Goal: Information Seeking & Learning: Learn about a topic

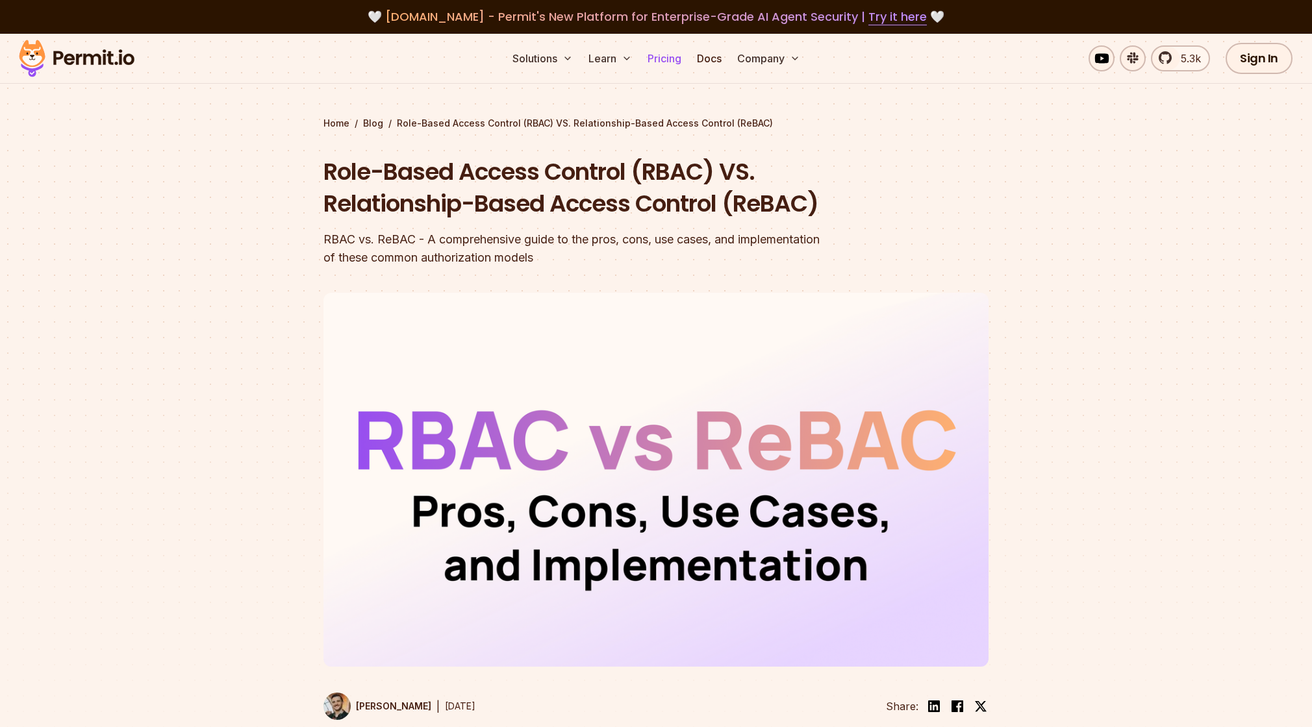
click at [660, 56] on link "Pricing" at bounding box center [664, 58] width 44 height 26
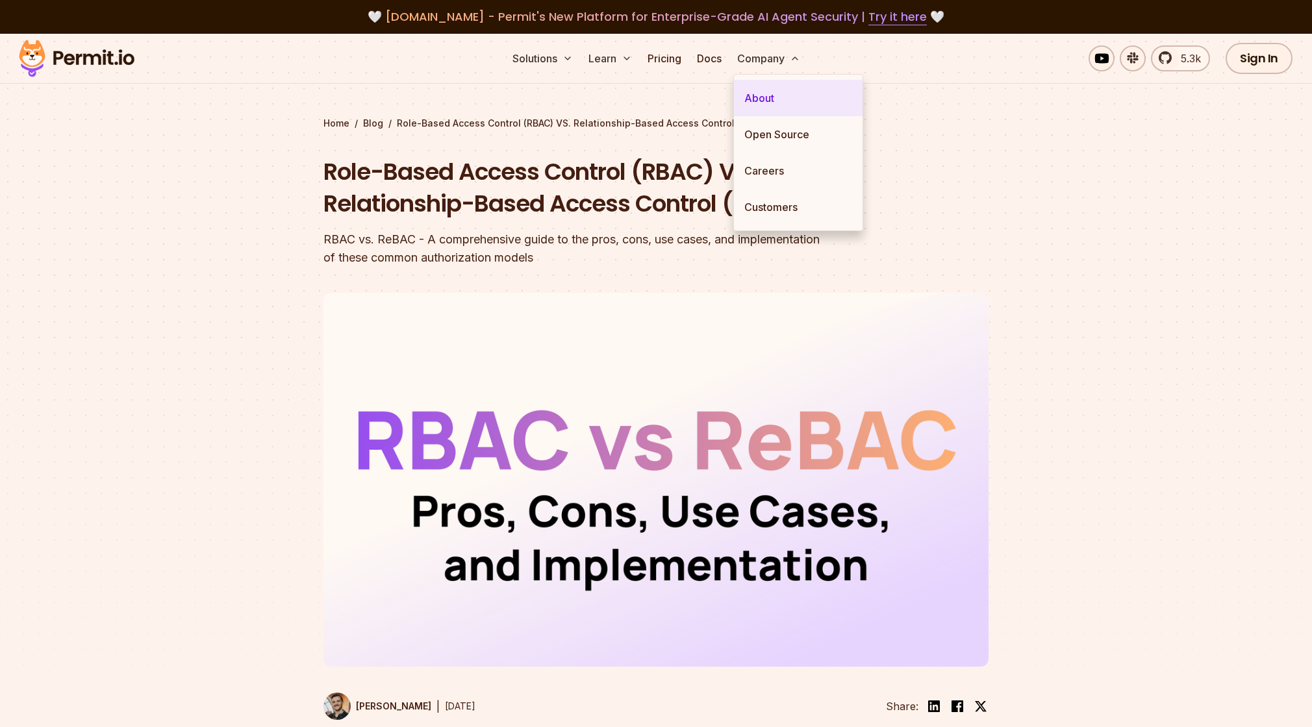
click at [767, 92] on link "About" at bounding box center [798, 98] width 129 height 36
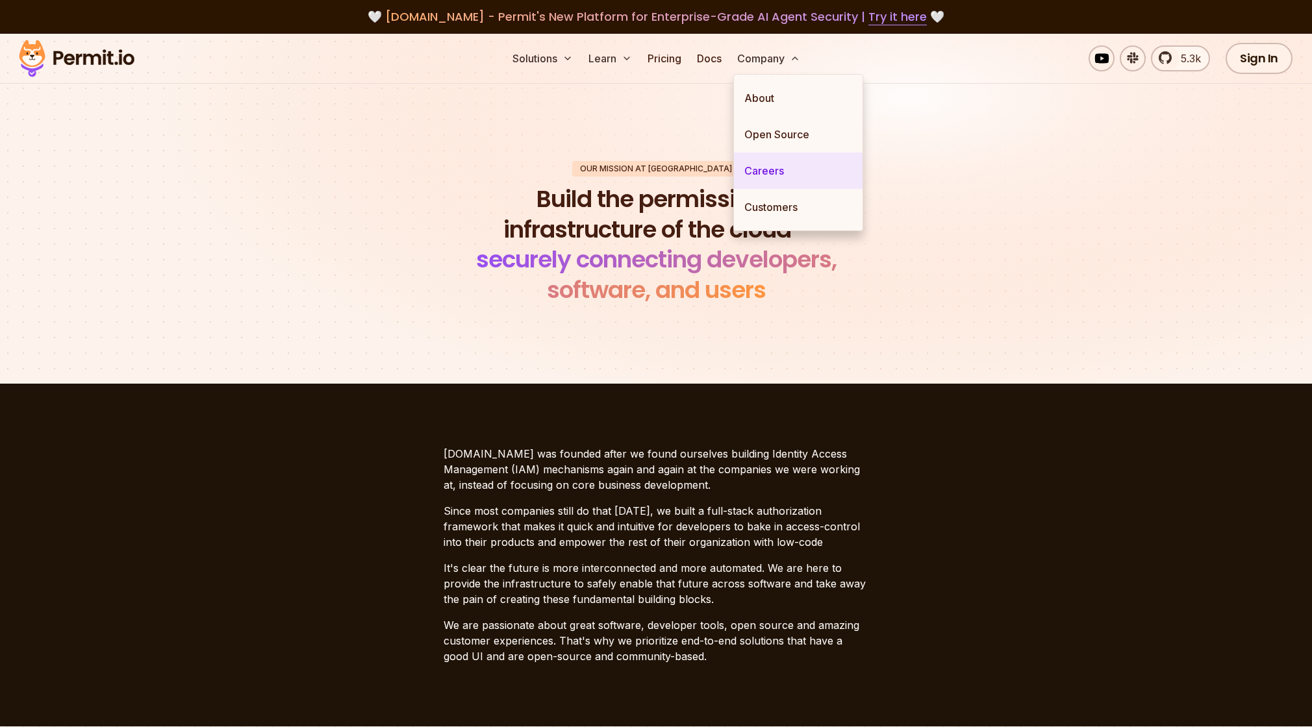
click at [779, 173] on link "Careers" at bounding box center [798, 171] width 129 height 36
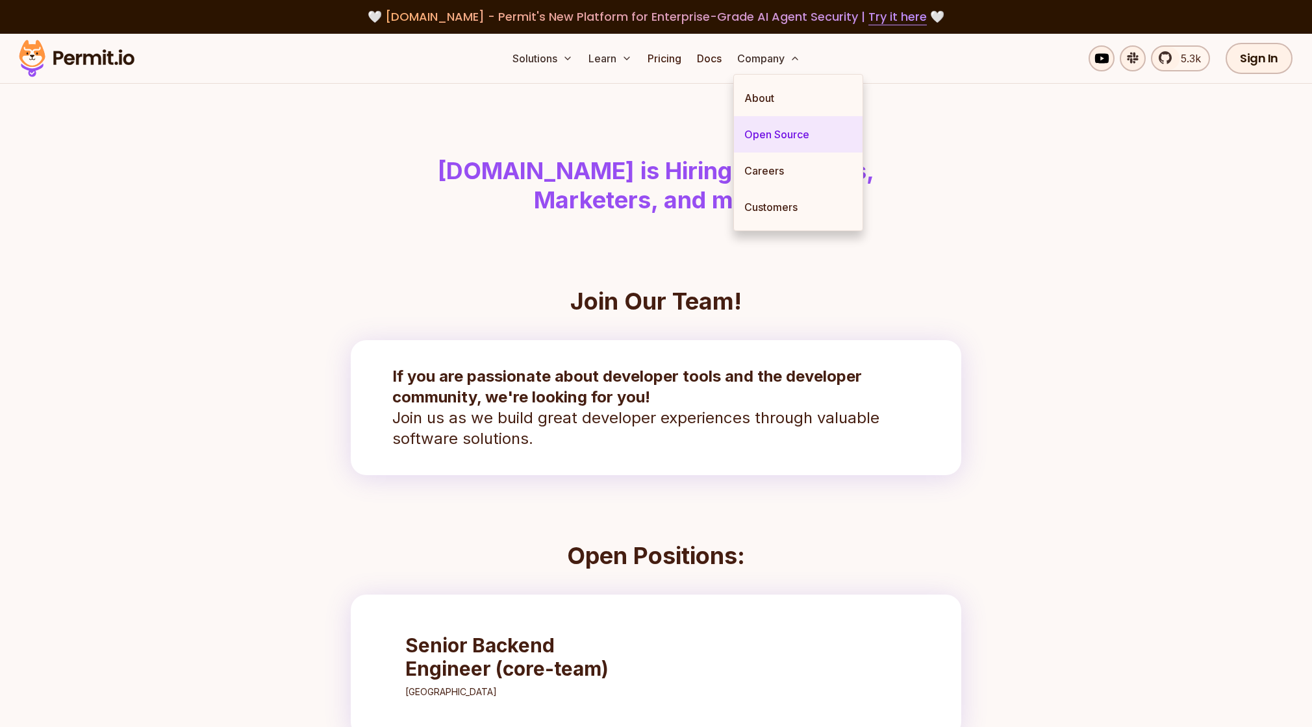
click at [778, 126] on link "Open Source" at bounding box center [798, 134] width 129 height 36
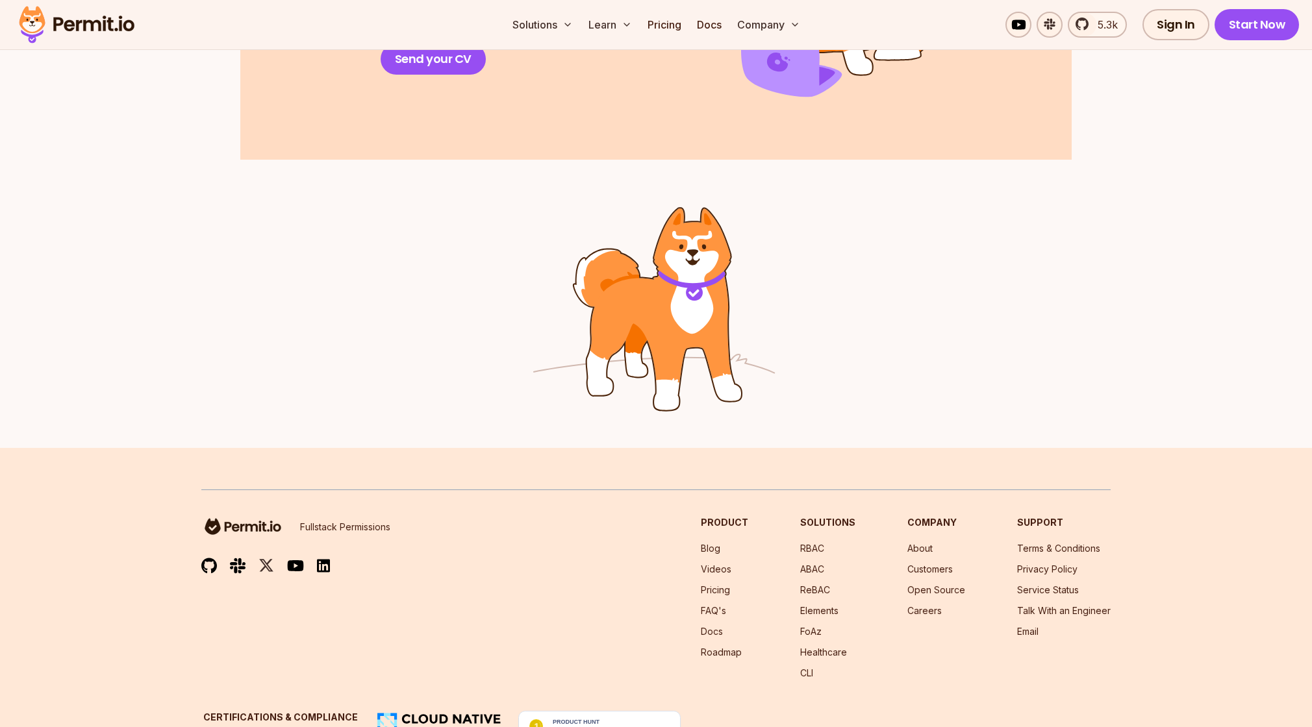
scroll to position [2004, 0]
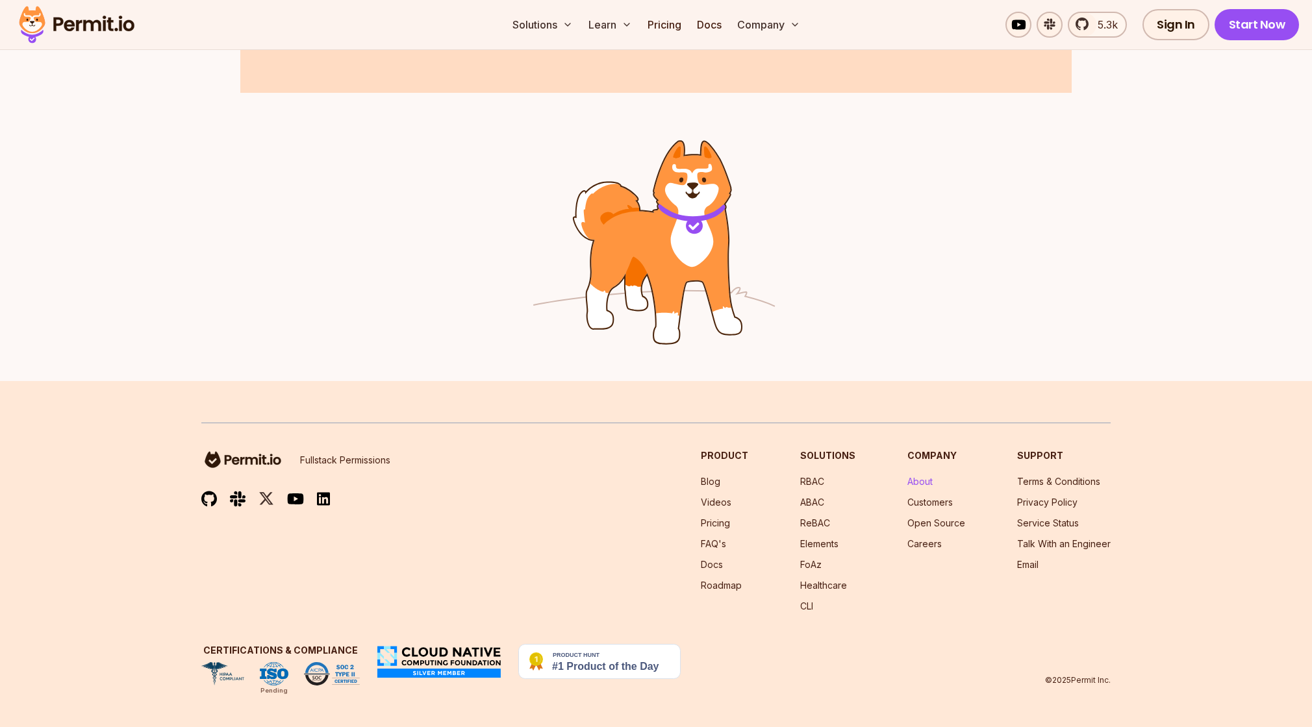
click at [920, 476] on link "About" at bounding box center [919, 481] width 25 height 11
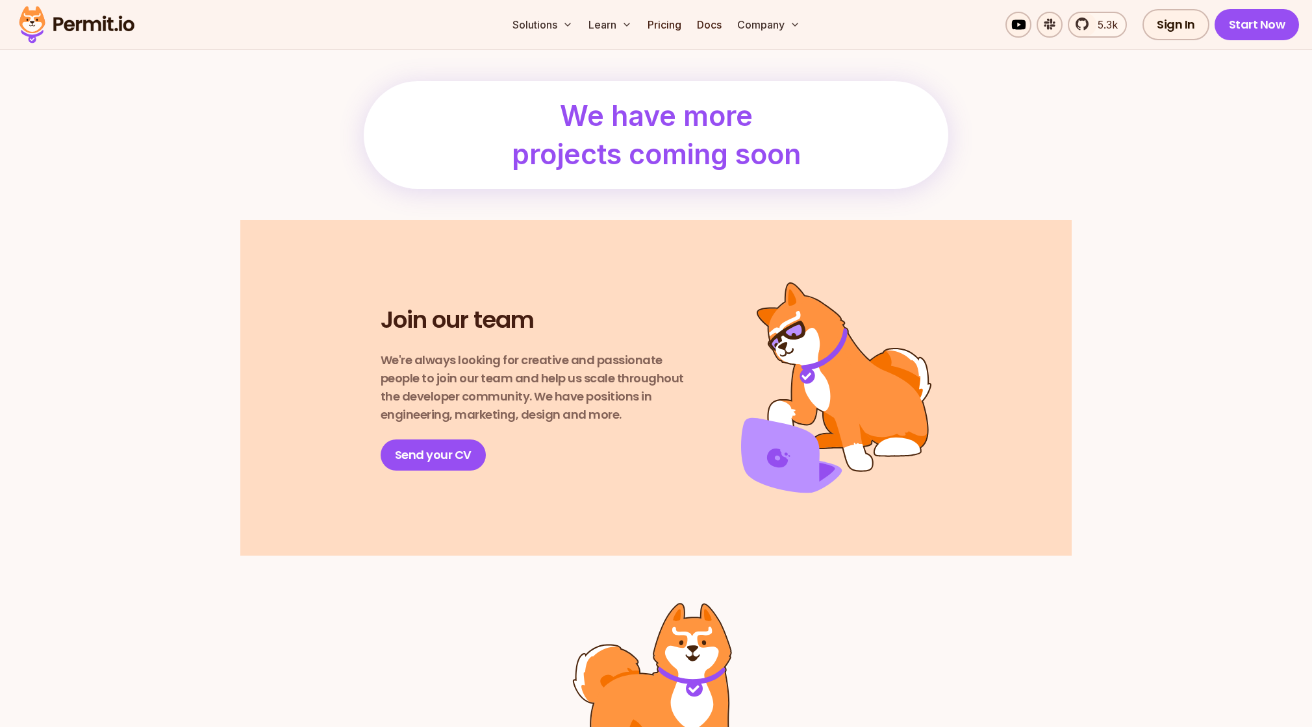
scroll to position [2004, 0]
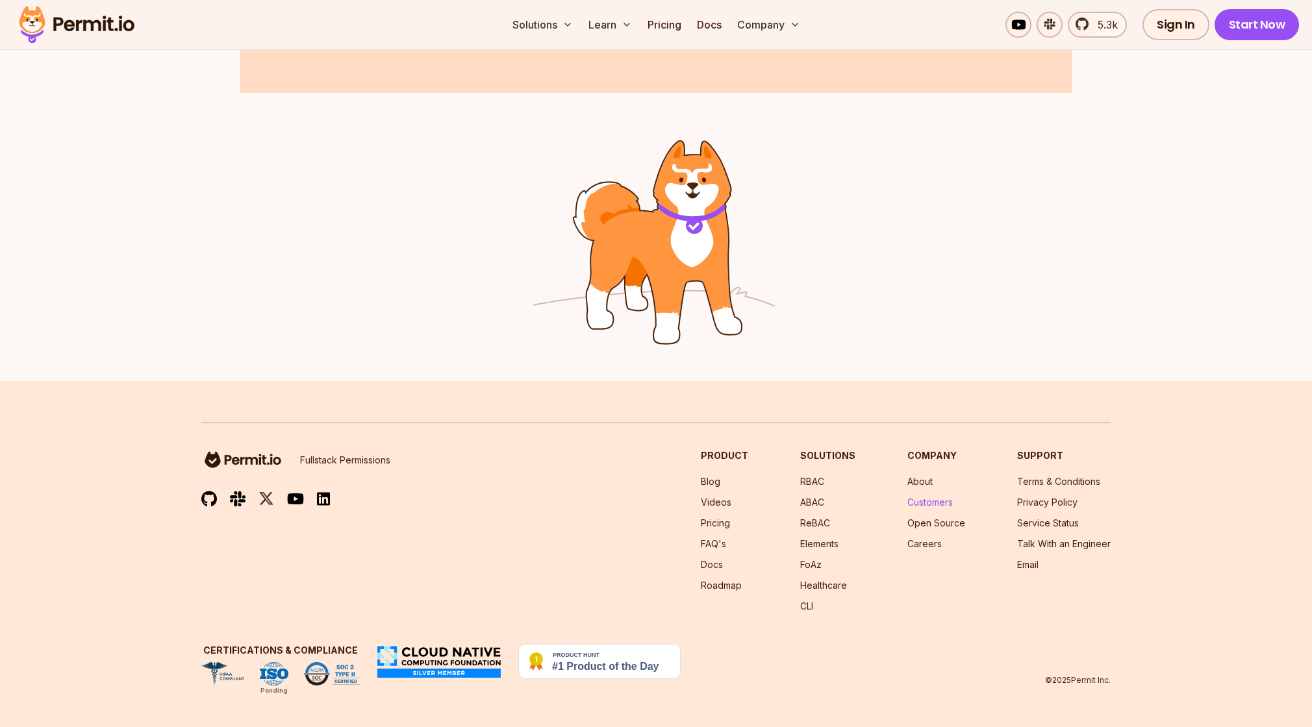
click at [945, 502] on link "Customers" at bounding box center [929, 502] width 45 height 11
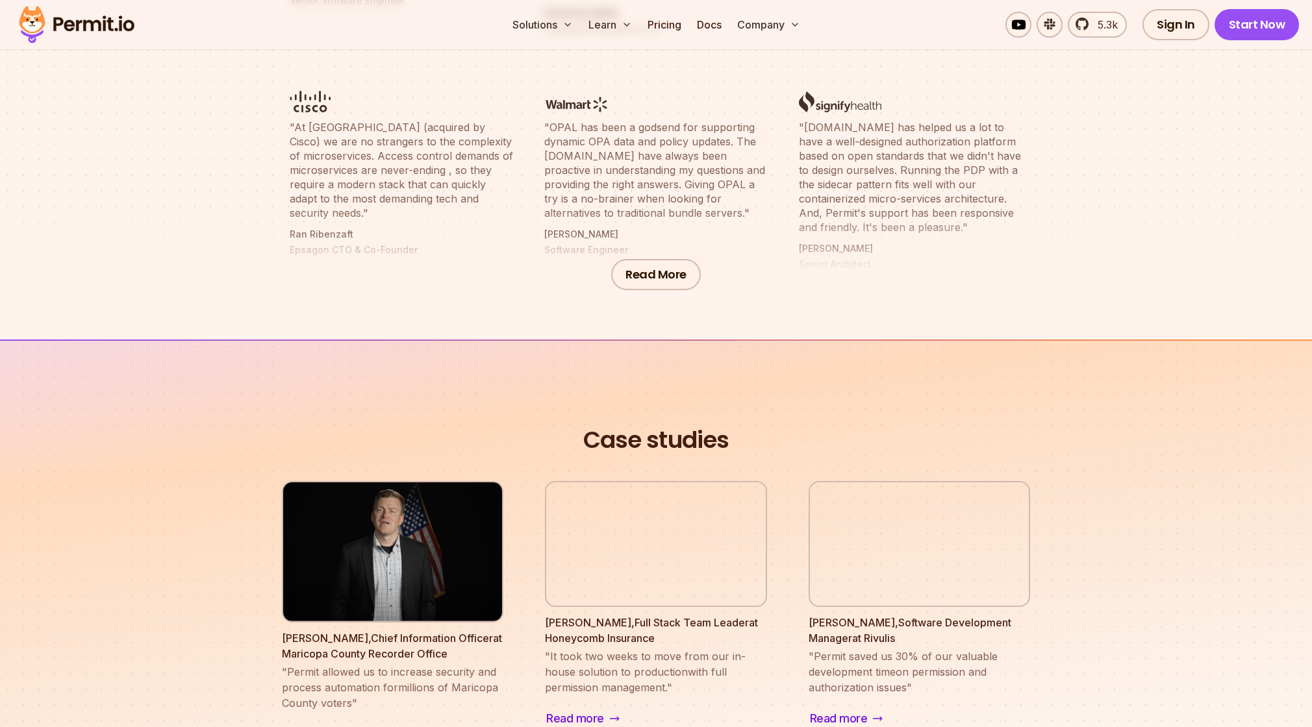
scroll to position [810, 0]
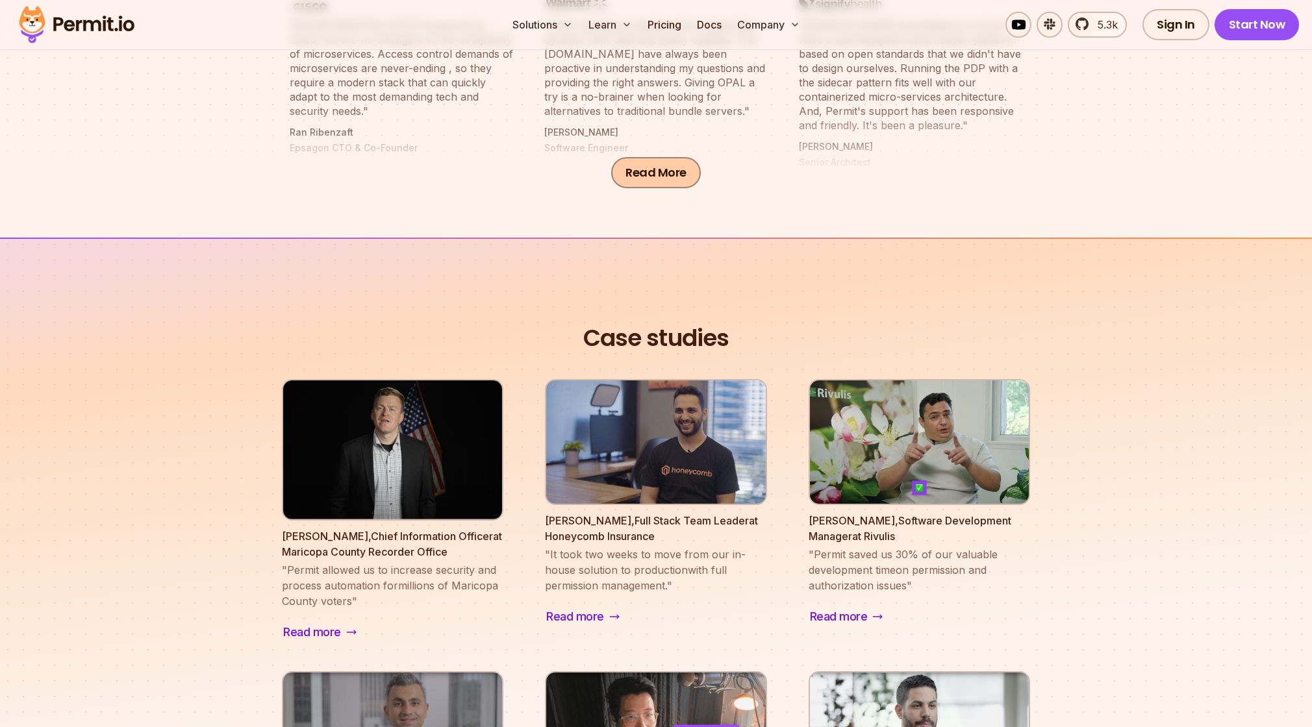
click at [661, 169] on button "Read More" at bounding box center [656, 172] width 90 height 31
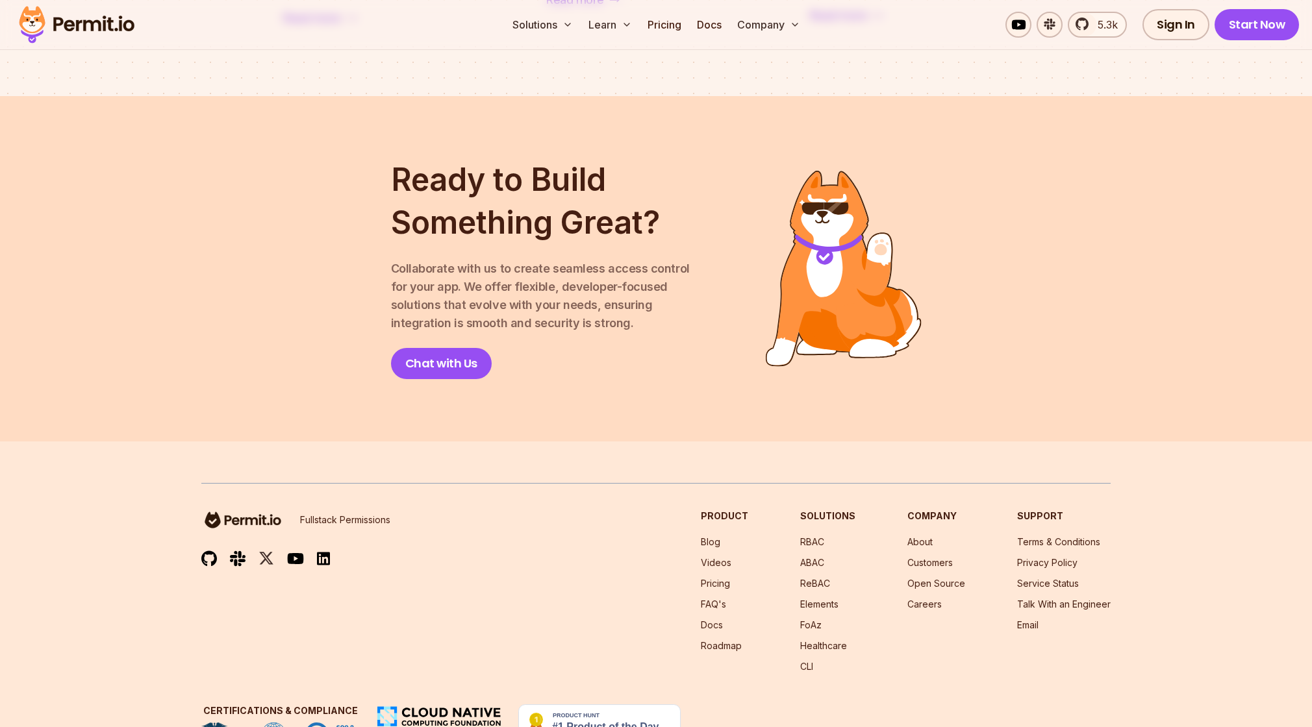
scroll to position [2238, 0]
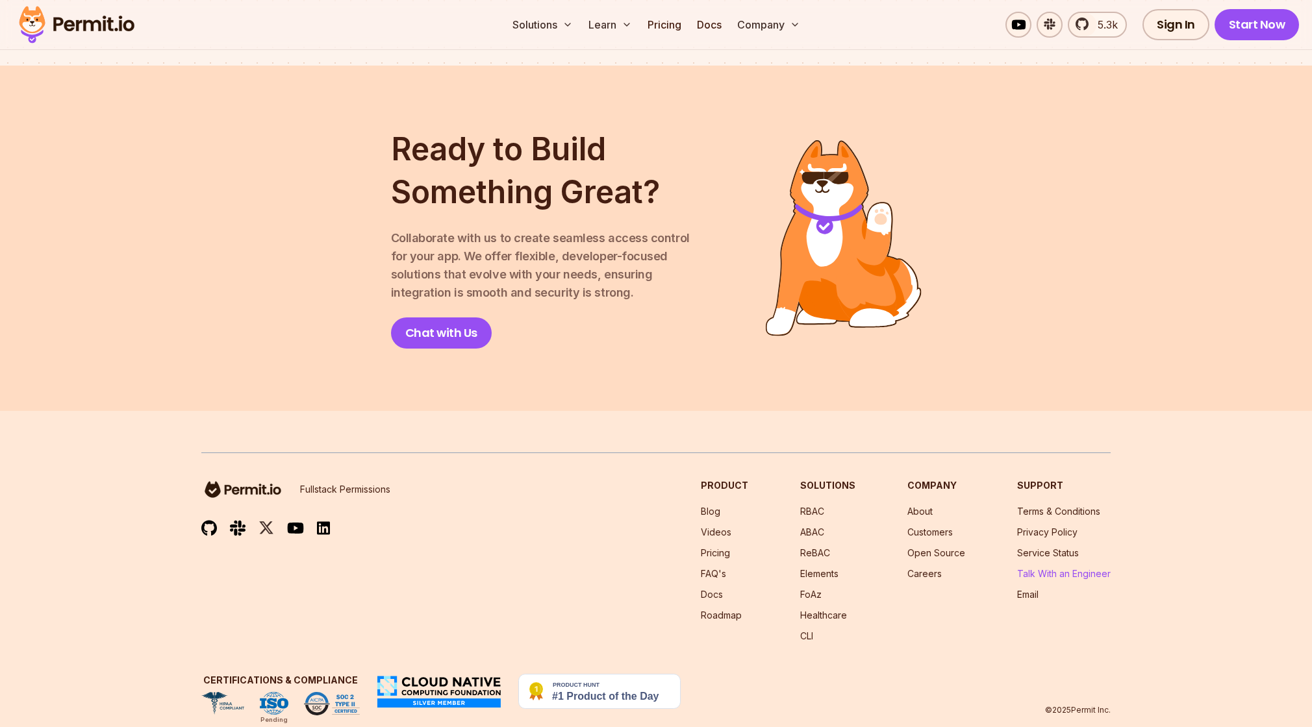
click at [1065, 568] on link "Talk With an Engineer" at bounding box center [1063, 573] width 93 height 11
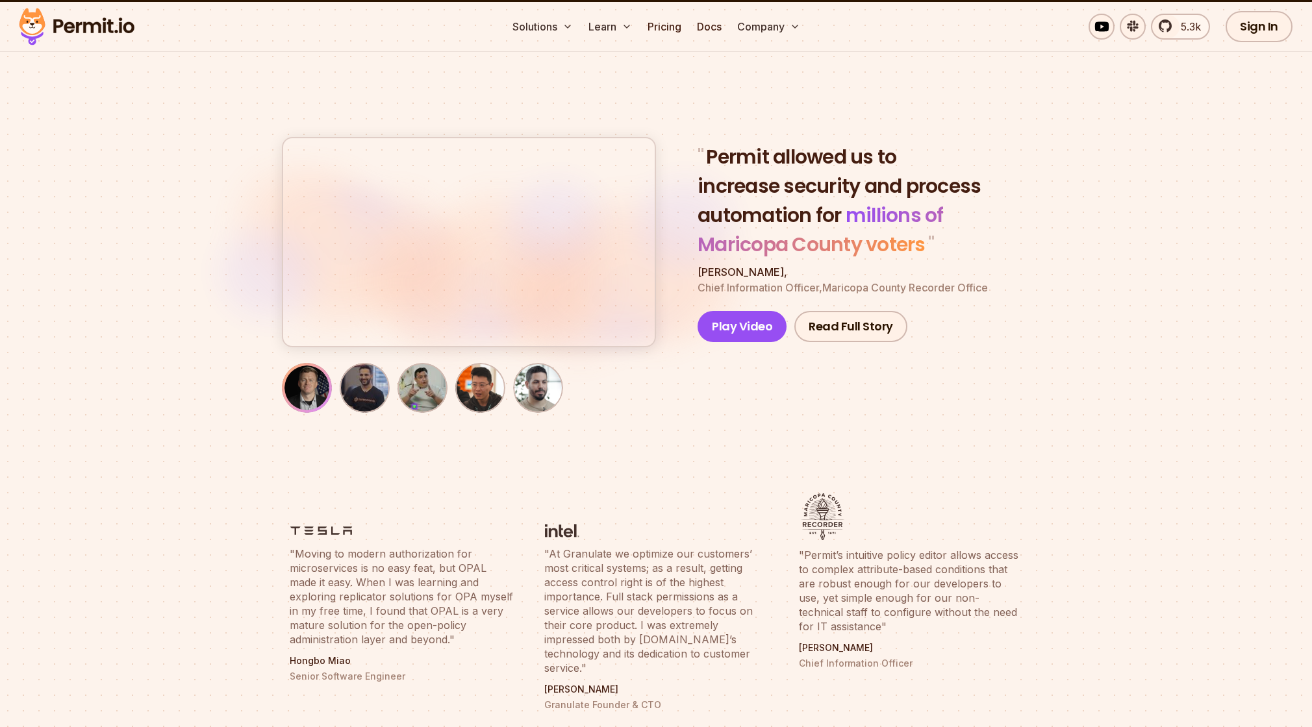
scroll to position [0, 0]
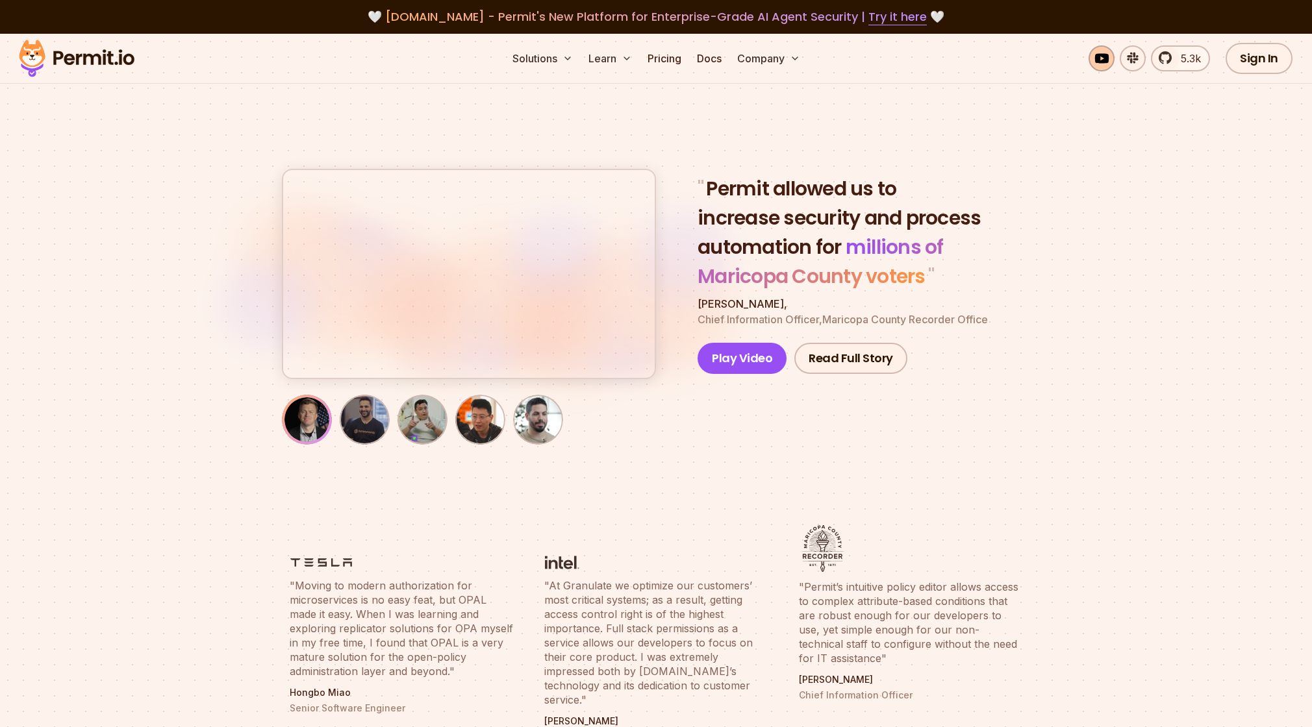
click at [1111, 62] on link at bounding box center [1101, 58] width 26 height 26
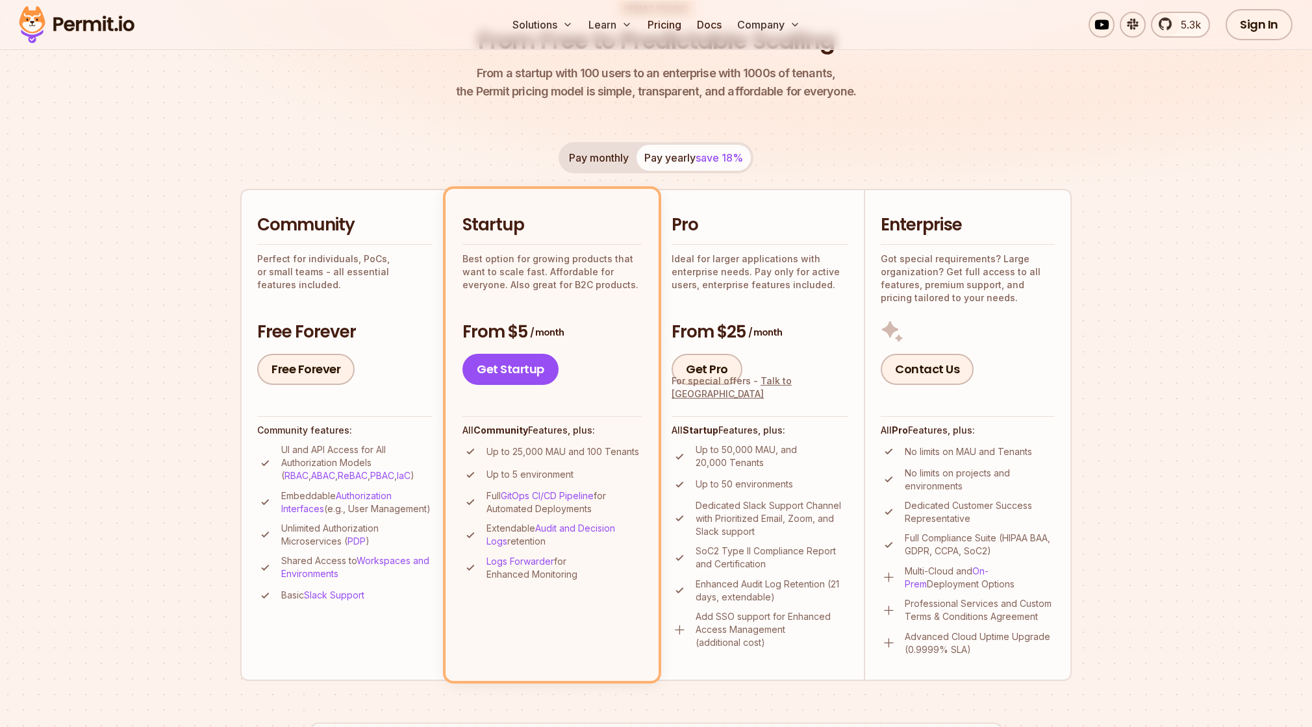
scroll to position [158, 0]
click at [988, 568] on link "On-Prem" at bounding box center [946, 577] width 84 height 24
